Goal: Use online tool/utility: Utilize a website feature to perform a specific function

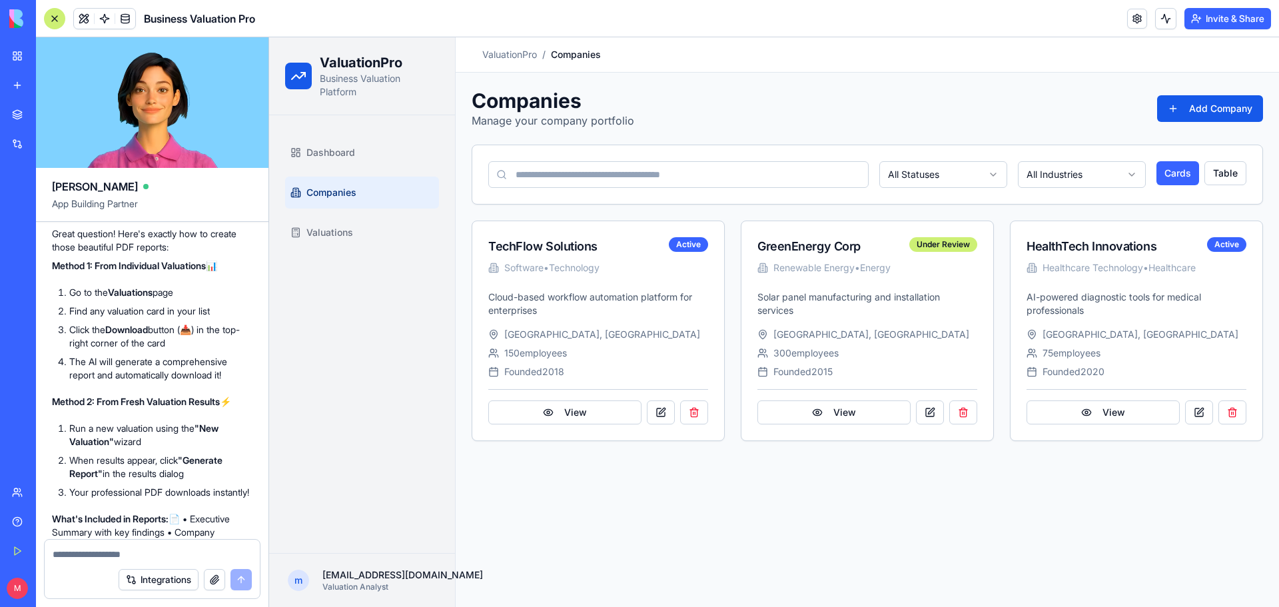
scroll to position [1292, 0]
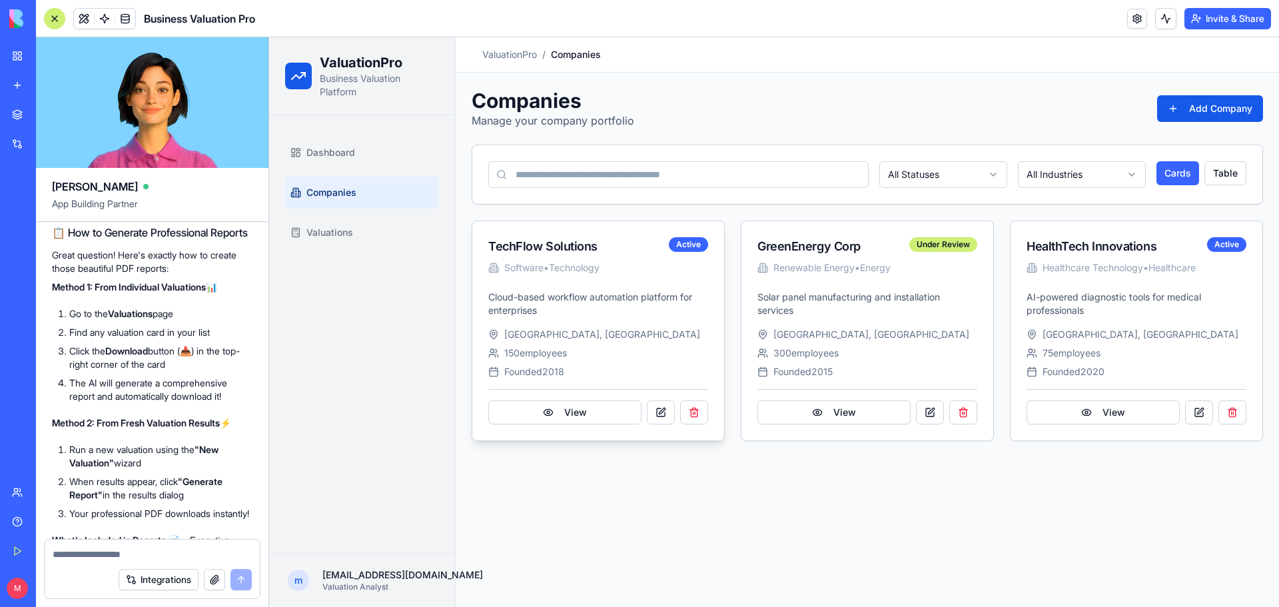
click at [597, 246] on div "TechFlow Solutions" at bounding box center [578, 246] width 181 height 19
click at [567, 244] on div "TechFlow Solutions" at bounding box center [578, 246] width 181 height 19
click at [619, 412] on button "View" at bounding box center [564, 412] width 153 height 24
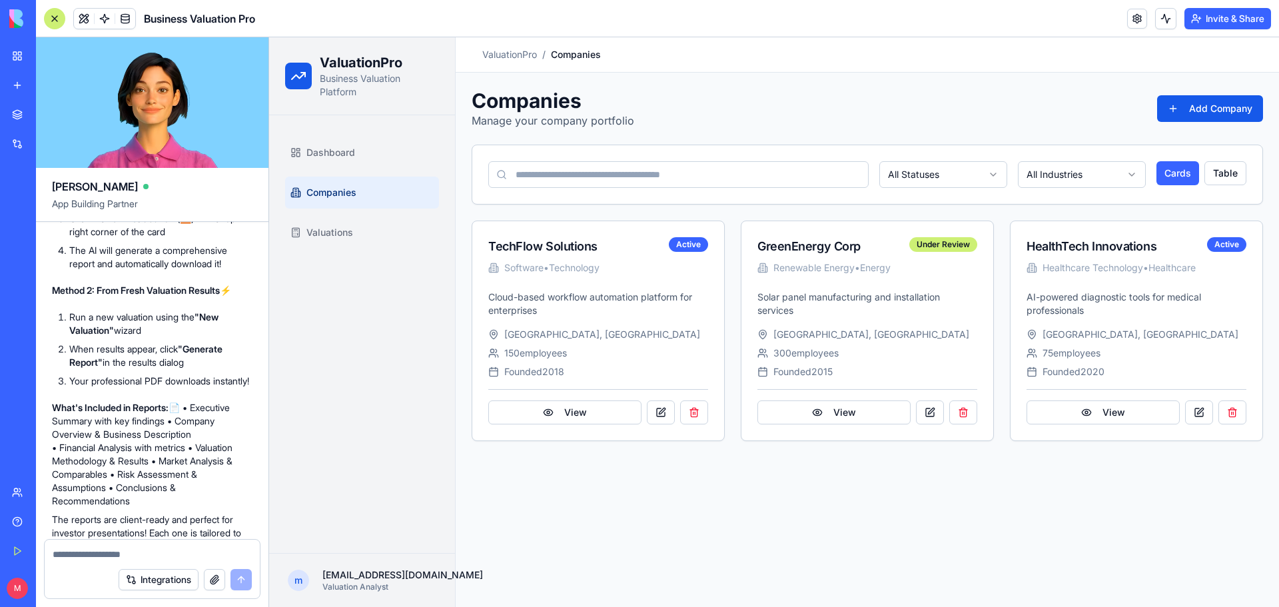
scroll to position [1425, 0]
click at [391, 144] on link "Dashboard" at bounding box center [362, 153] width 154 height 32
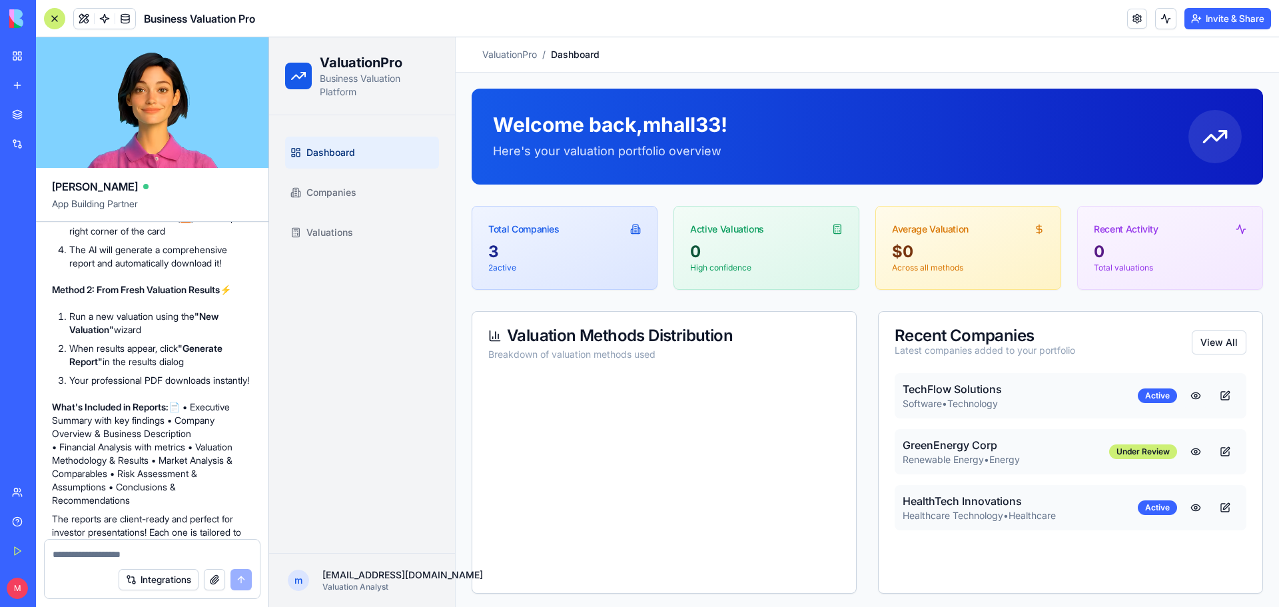
click at [1182, 394] on button at bounding box center [1195, 396] width 27 height 24
click at [1214, 394] on button at bounding box center [1225, 396] width 27 height 24
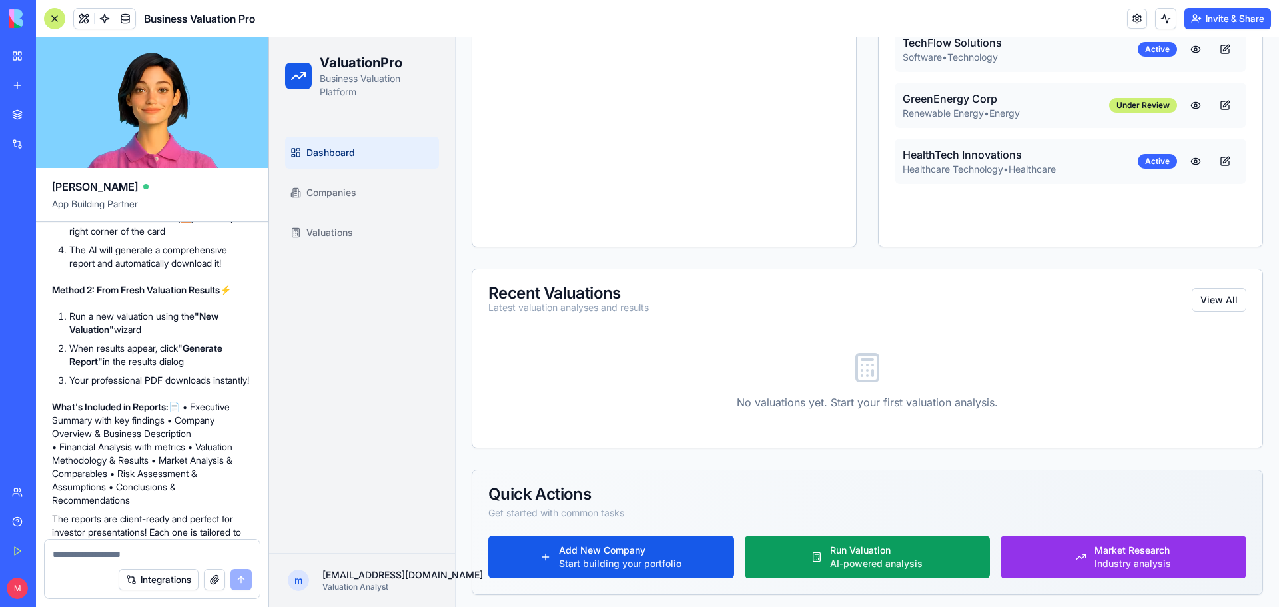
scroll to position [350, 0]
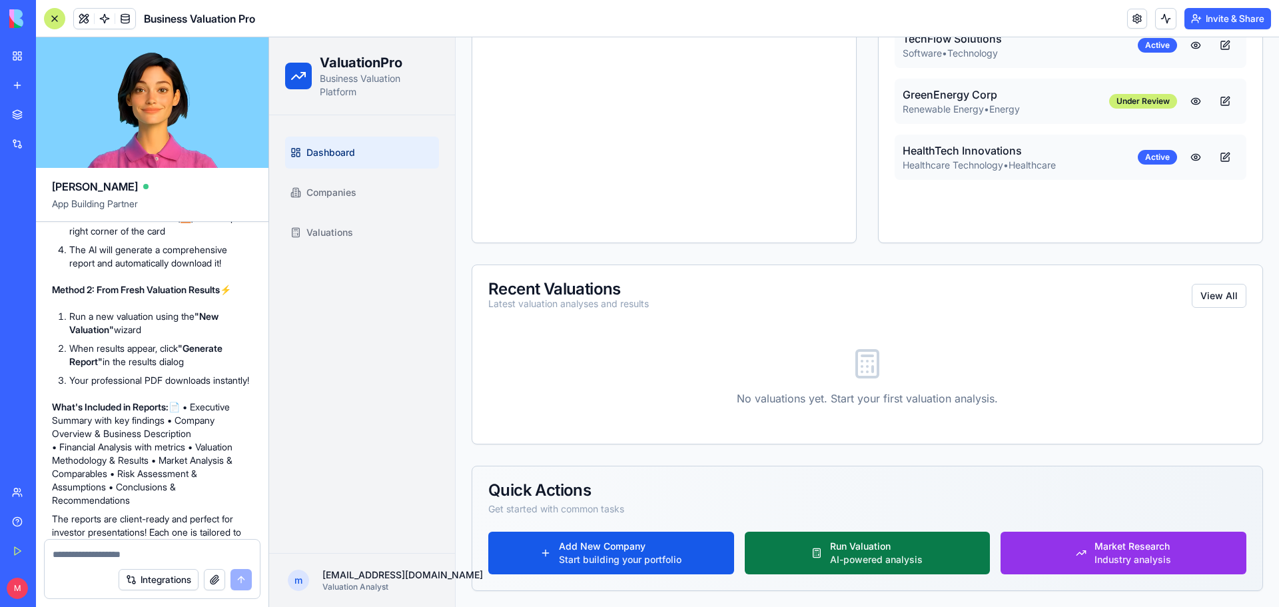
click at [865, 545] on div "Run Valuation" at bounding box center [876, 546] width 93 height 13
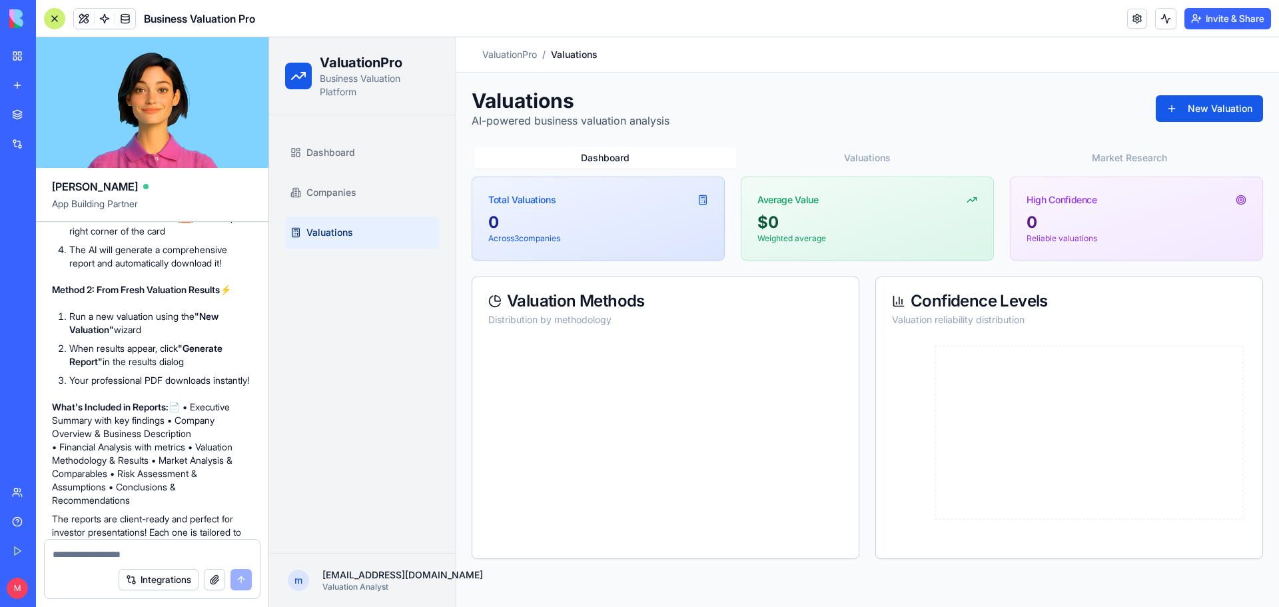
click at [1187, 92] on div "Valuations AI-powered business valuation analysis New Valuation" at bounding box center [867, 109] width 791 height 40
click at [1188, 103] on button "New Valuation" at bounding box center [1209, 108] width 107 height 27
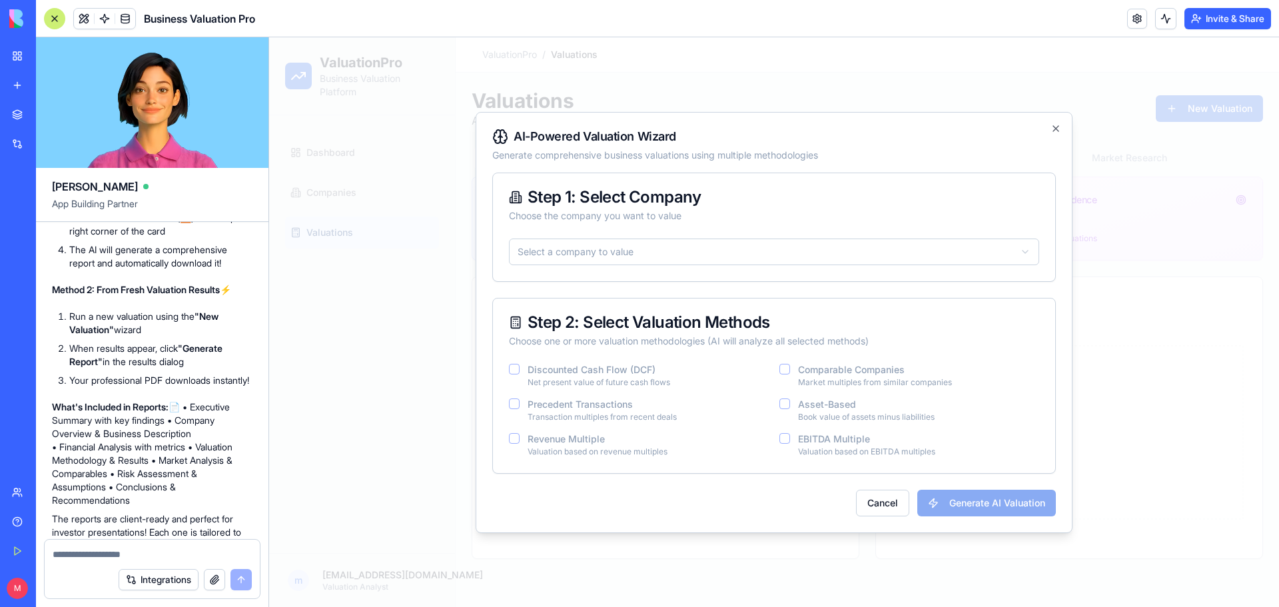
click at [607, 254] on body "ValuationPro Business Valuation Platform Dashboard Companies Valuations m [EMAI…" at bounding box center [774, 321] width 1010 height 569
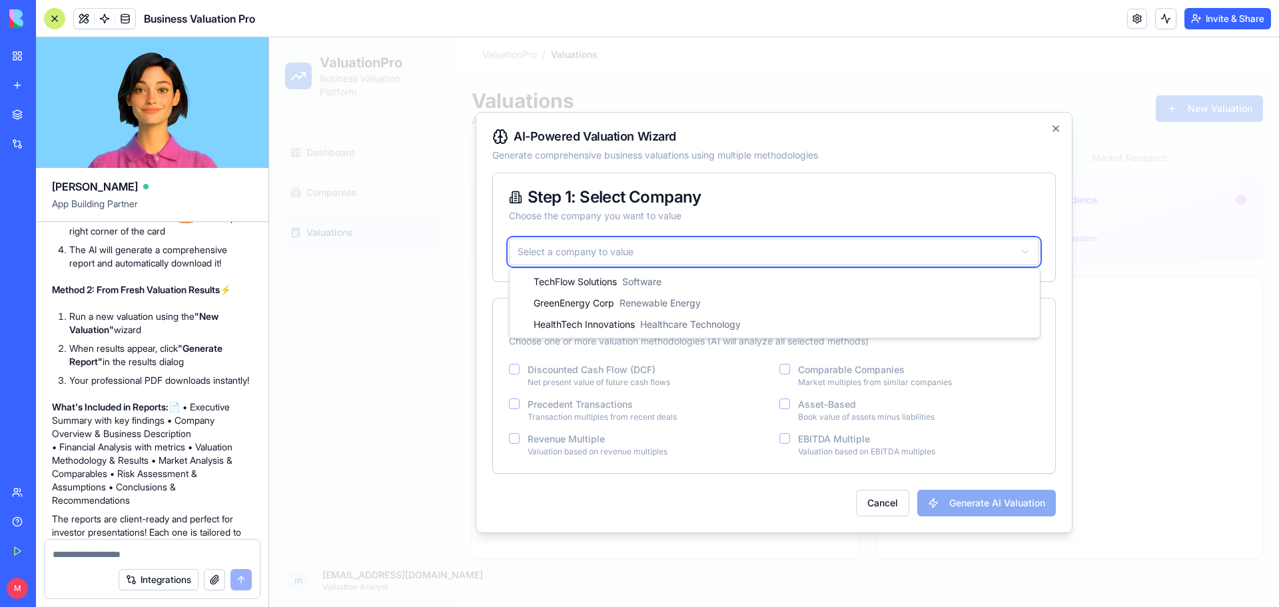
click at [604, 240] on body "ValuationPro Business Valuation Platform Dashboard Companies Valuations m [EMAI…" at bounding box center [774, 321] width 1010 height 569
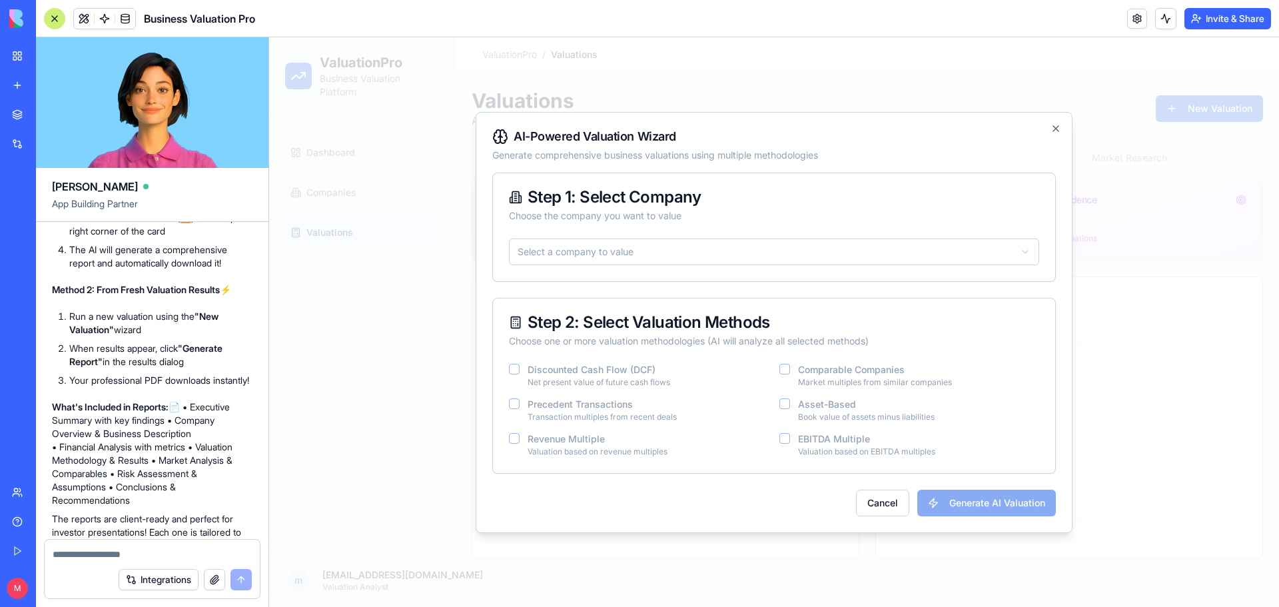
click at [597, 249] on body "ValuationPro Business Valuation Platform Dashboard Companies Valuations m [EMAI…" at bounding box center [774, 321] width 1010 height 569
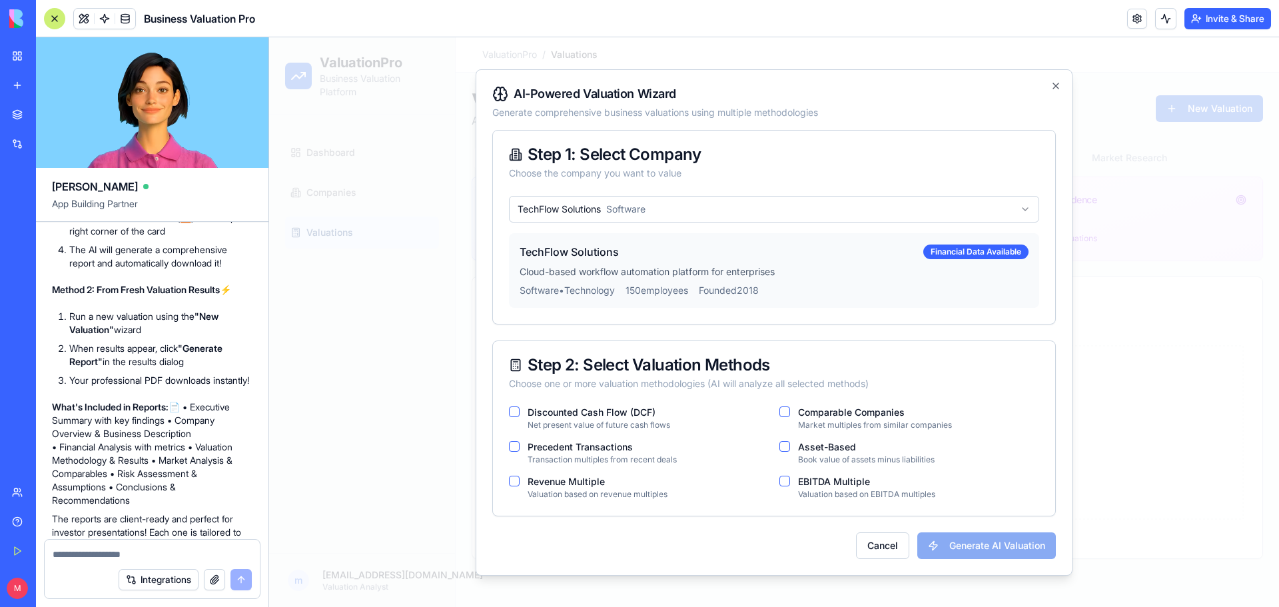
click at [511, 416] on button "Discounted Cash Flow (DCF)" at bounding box center [514, 411] width 11 height 11
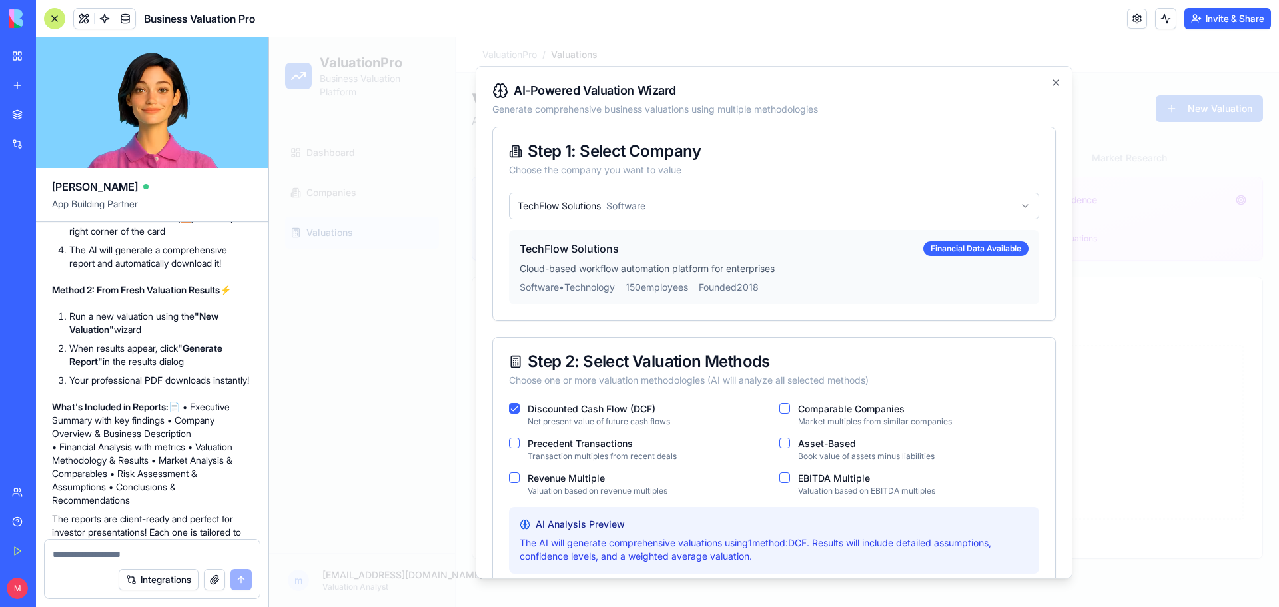
click at [516, 444] on Transactions "Precedent Transactions" at bounding box center [514, 443] width 11 height 11
drag, startPoint x: 516, startPoint y: 476, endPoint x: 708, endPoint y: 484, distance: 192.7
click at [517, 476] on Multiple "Revenue Multiple" at bounding box center [514, 477] width 11 height 11
click at [782, 482] on Multiple "EBITDA Multiple" at bounding box center [784, 477] width 11 height 11
drag, startPoint x: 781, startPoint y: 444, endPoint x: 781, endPoint y: 432, distance: 12.7
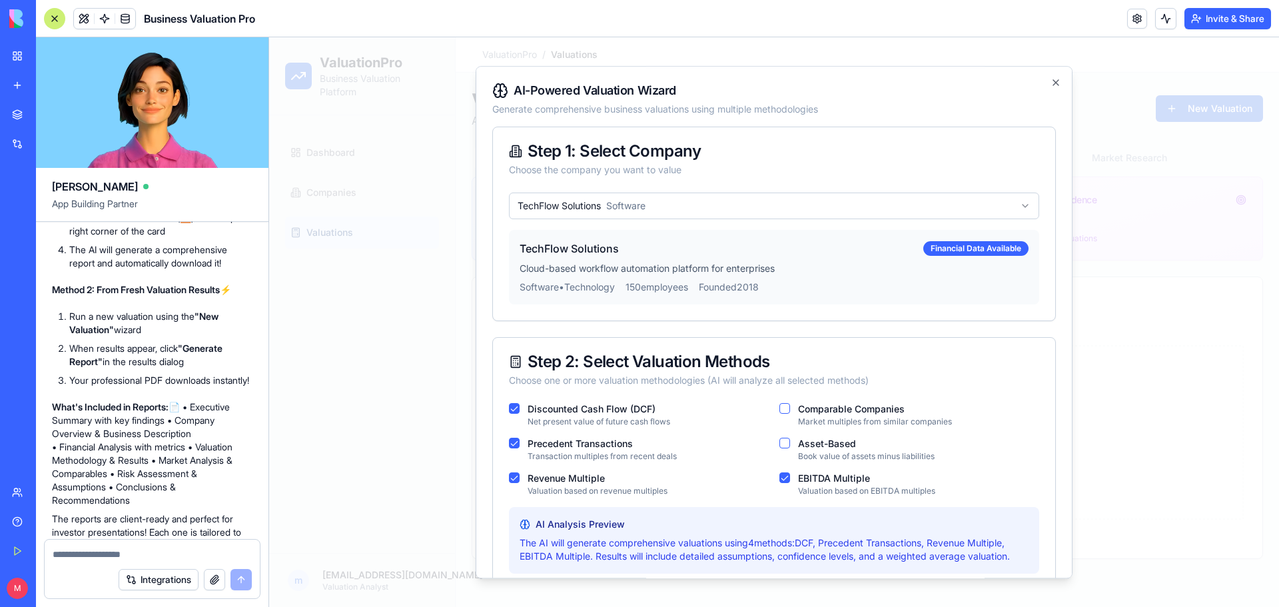
click at [781, 436] on div "Discounted Cash Flow (DCF) Net present value of future cash flows Comparable Co…" at bounding box center [774, 449] width 530 height 93
click at [779, 410] on Companies "Comparable Companies" at bounding box center [784, 408] width 11 height 11
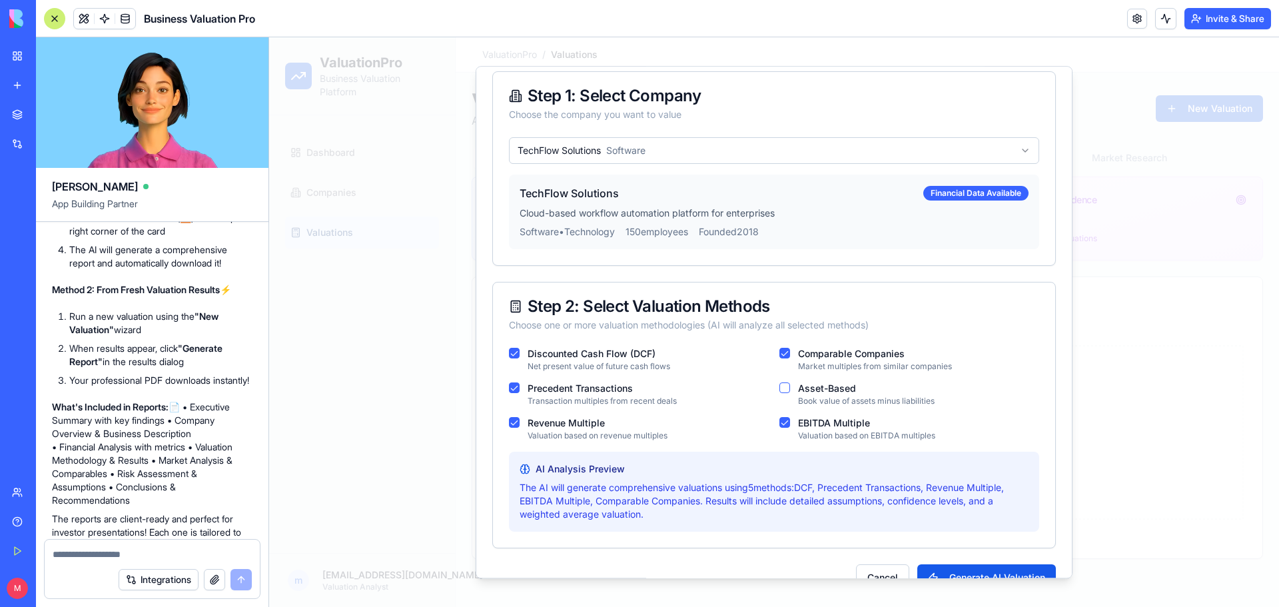
scroll to position [84, 0]
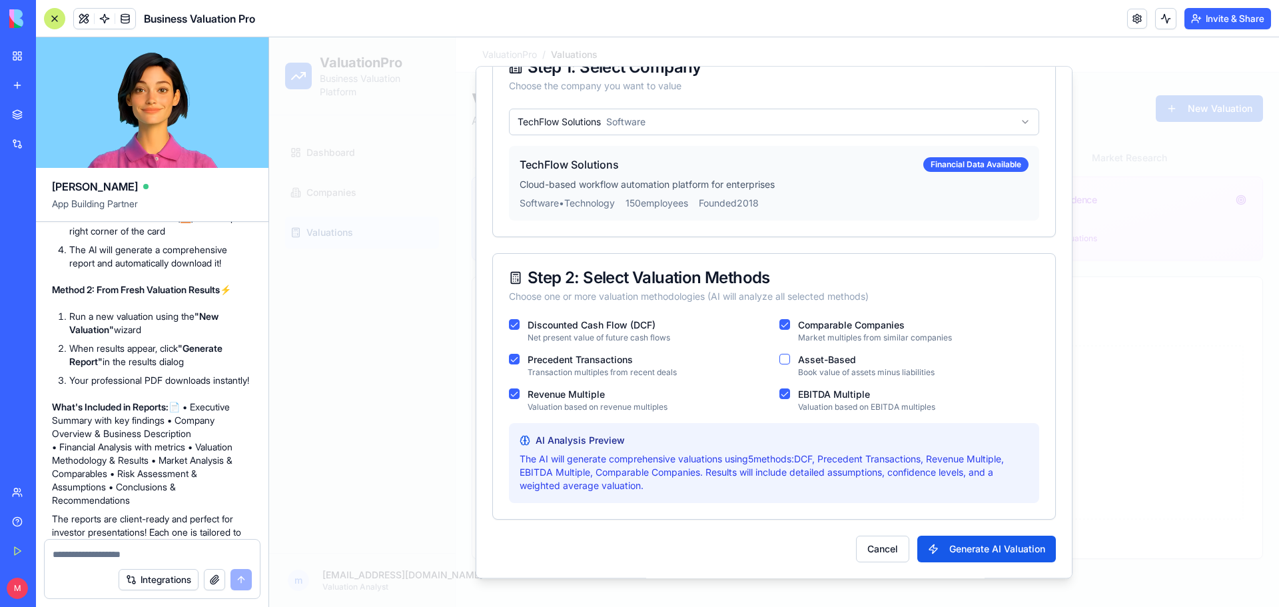
click at [980, 542] on button "Generate AI Valuation" at bounding box center [986, 549] width 139 height 27
drag, startPoint x: 962, startPoint y: 559, endPoint x: 968, endPoint y: 556, distance: 6.9
click at [968, 556] on button "Generate AI Valuation" at bounding box center [986, 549] width 139 height 27
